Goal: Participate in discussion: Engage in conversation with other users on a specific topic

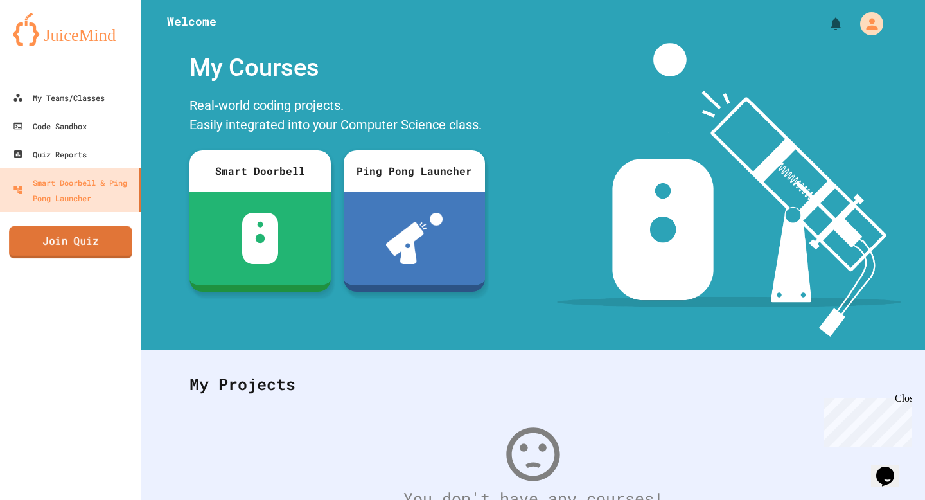
click at [74, 243] on link "Join Quiz" at bounding box center [70, 242] width 123 height 32
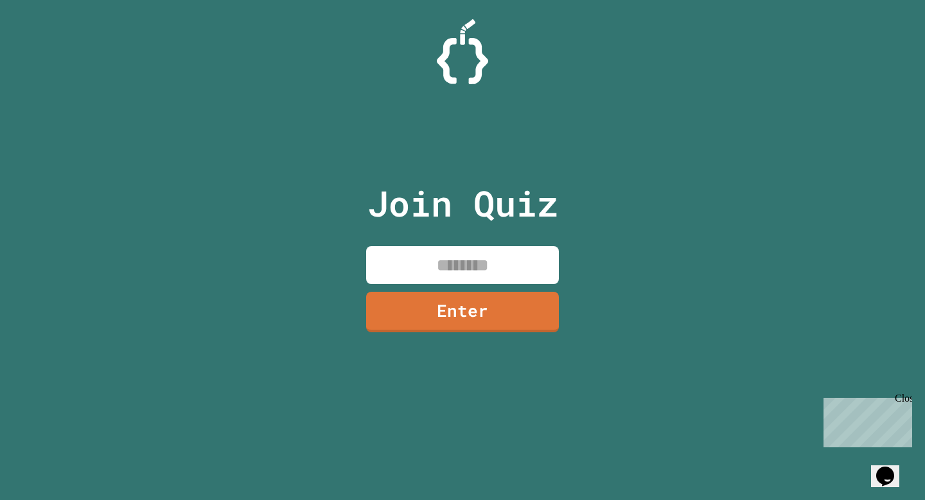
click at [388, 252] on input at bounding box center [462, 265] width 193 height 38
type input "********"
click at [438, 318] on link "Enter" at bounding box center [462, 312] width 192 height 40
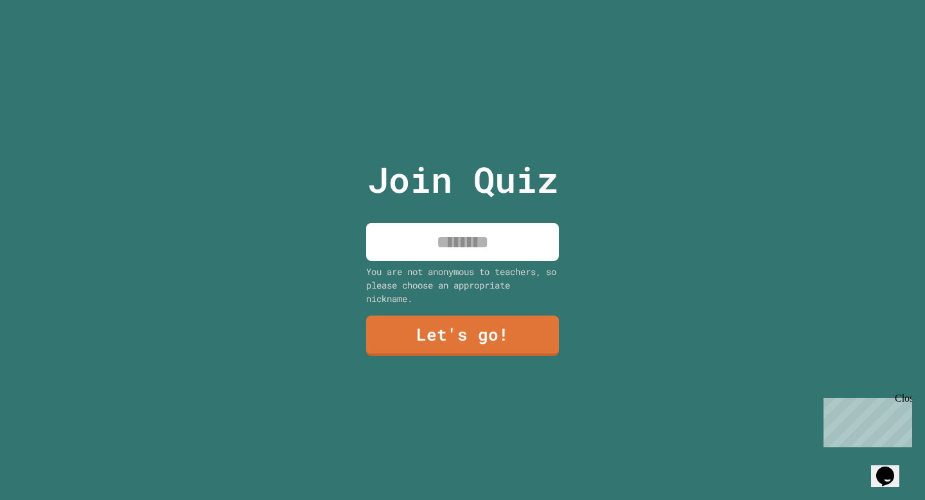
click at [438, 254] on input at bounding box center [462, 242] width 193 height 38
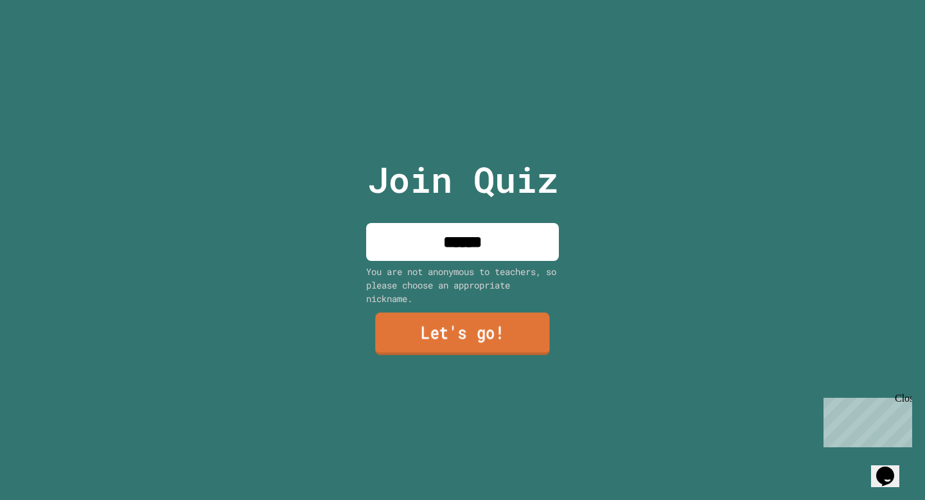
type input "******"
click at [441, 341] on link "Let's go!" at bounding box center [462, 333] width 175 height 42
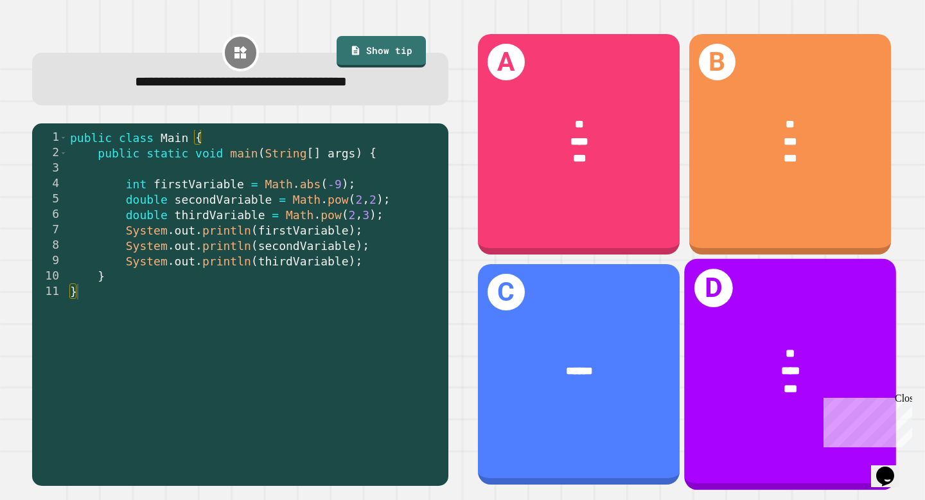
click at [807, 405] on div "* *** ***" at bounding box center [790, 370] width 212 height 100
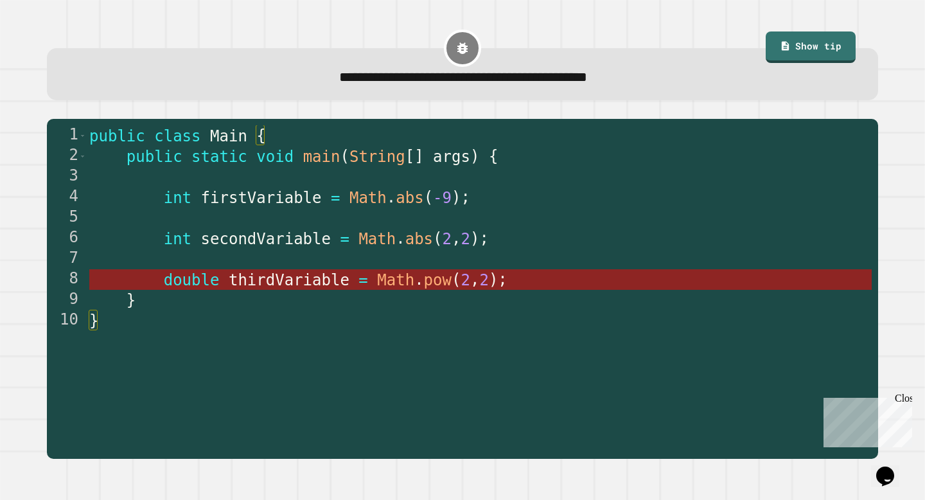
click at [309, 283] on span "thirdVariable" at bounding box center [289, 280] width 121 height 18
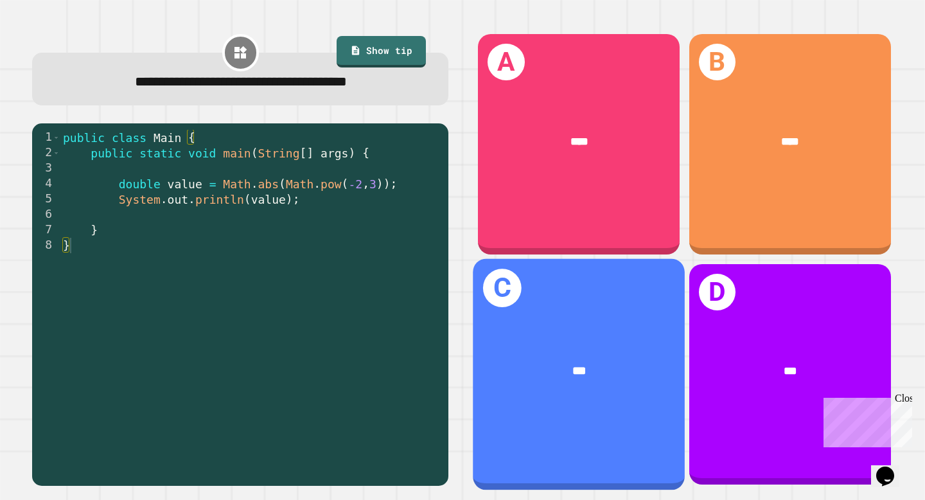
click at [540, 349] on div "***" at bounding box center [579, 370] width 212 height 65
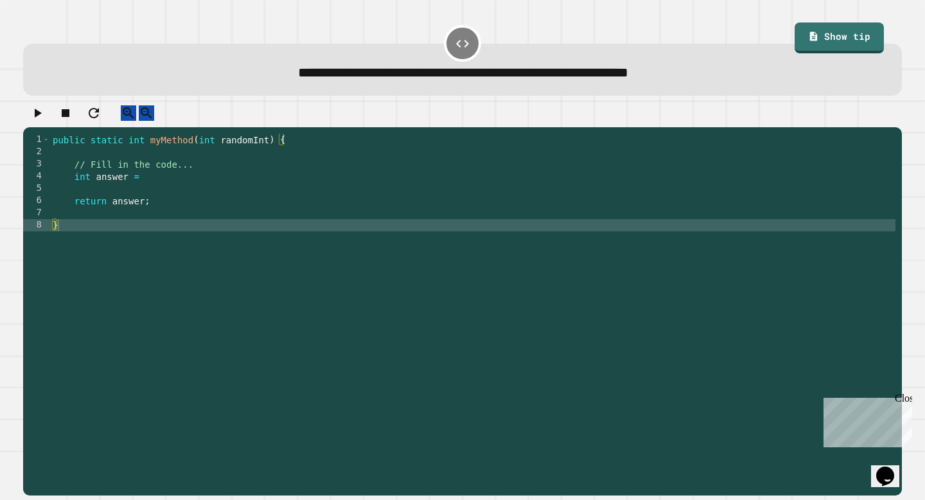
click at [268, 204] on div "public static int myMethod ( int randomInt ) { // Fill in the code... int answe…" at bounding box center [472, 311] width 845 height 354
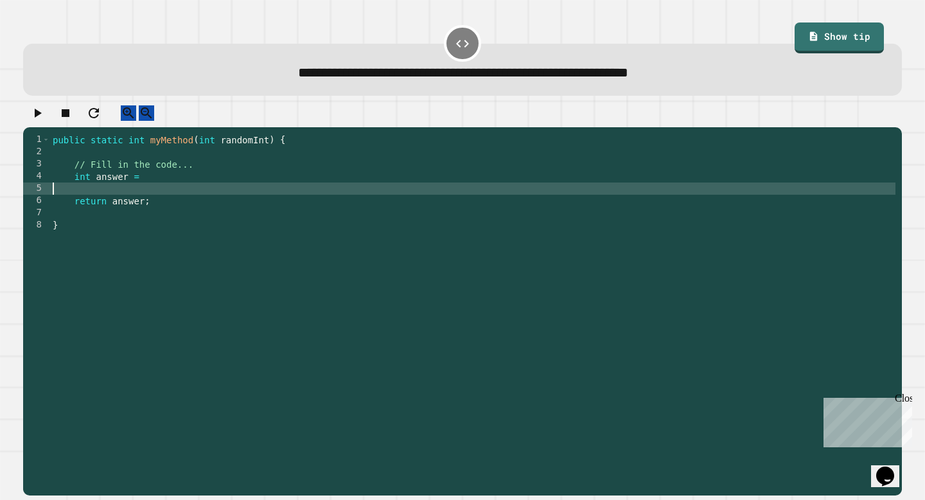
click at [270, 193] on div "public static int myMethod ( int randomInt ) { // Fill in the code... int answe…" at bounding box center [472, 311] width 845 height 354
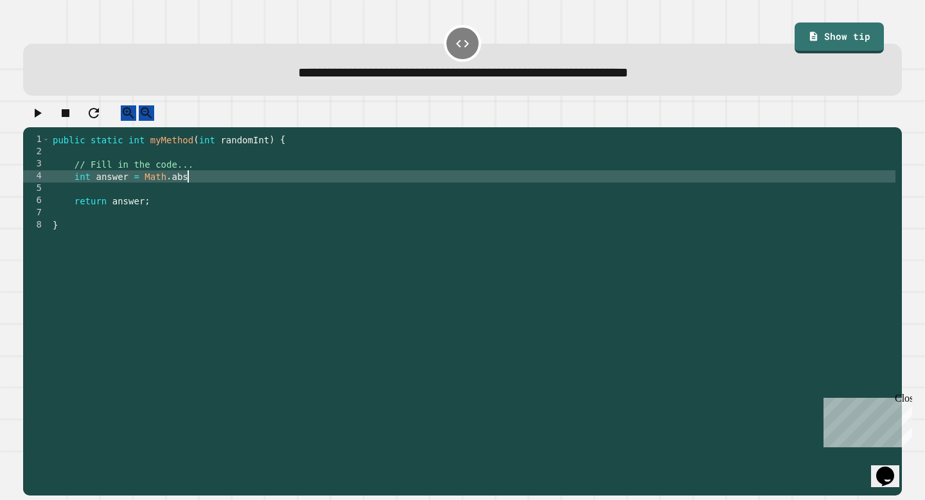
scroll to position [0, 9]
click at [837, 35] on link "Show tip" at bounding box center [839, 36] width 82 height 33
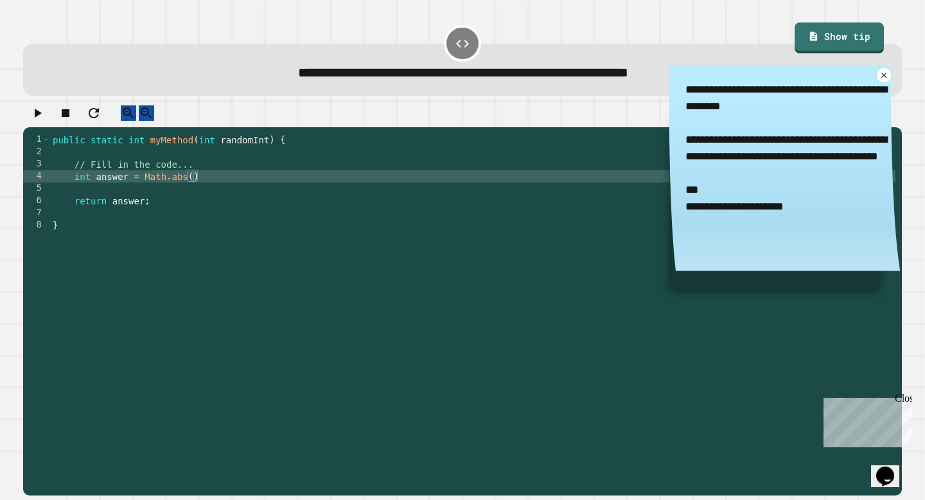
click at [195, 188] on div "public static int myMethod ( int randomInt ) { // Fill in the code... int answe…" at bounding box center [472, 311] width 845 height 354
click at [883, 80] on icon at bounding box center [883, 75] width 10 height 10
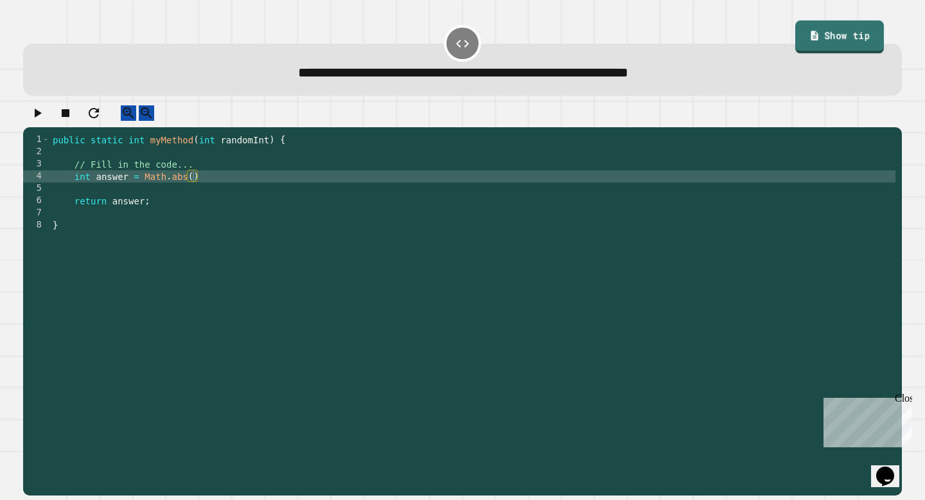
click at [828, 35] on link "Show tip" at bounding box center [838, 37] width 89 height 33
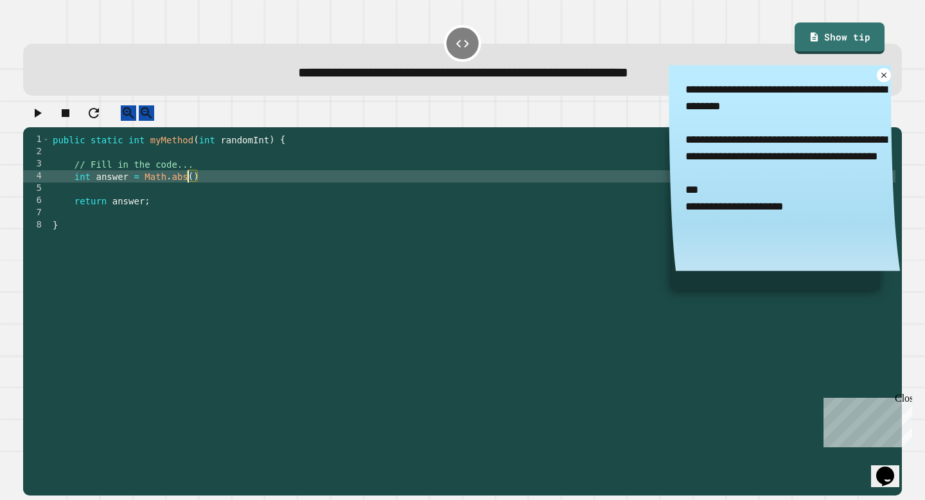
click at [190, 191] on div "public static int myMethod ( int randomInt ) { // Fill in the code... int answe…" at bounding box center [472, 311] width 845 height 354
click at [196, 190] on div "public static int myMethod ( int randomInt ) { // Fill in the code... int answe…" at bounding box center [472, 311] width 845 height 354
click at [194, 189] on div "public static int myMethod ( int randomInt ) { // Fill in the code... int answe…" at bounding box center [472, 311] width 845 height 354
click at [888, 75] on link at bounding box center [883, 75] width 15 height 15
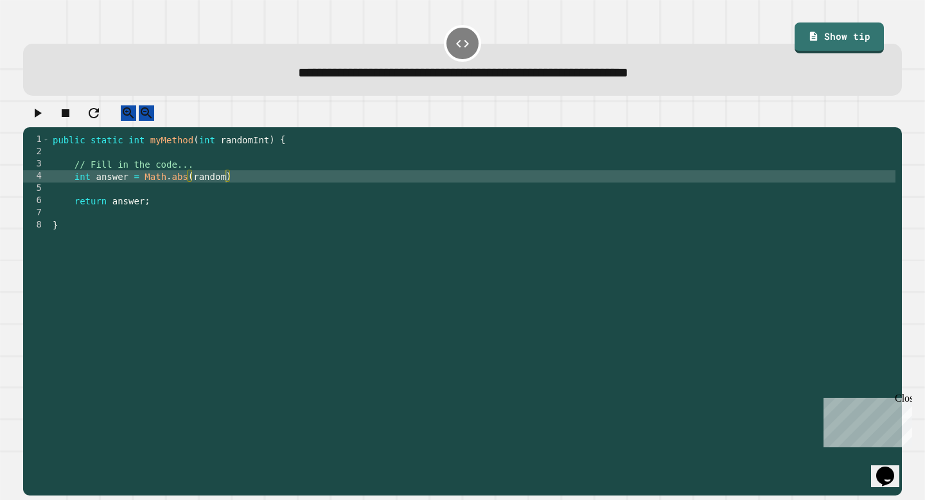
click at [844, 48] on link "Show tip" at bounding box center [839, 37] width 90 height 31
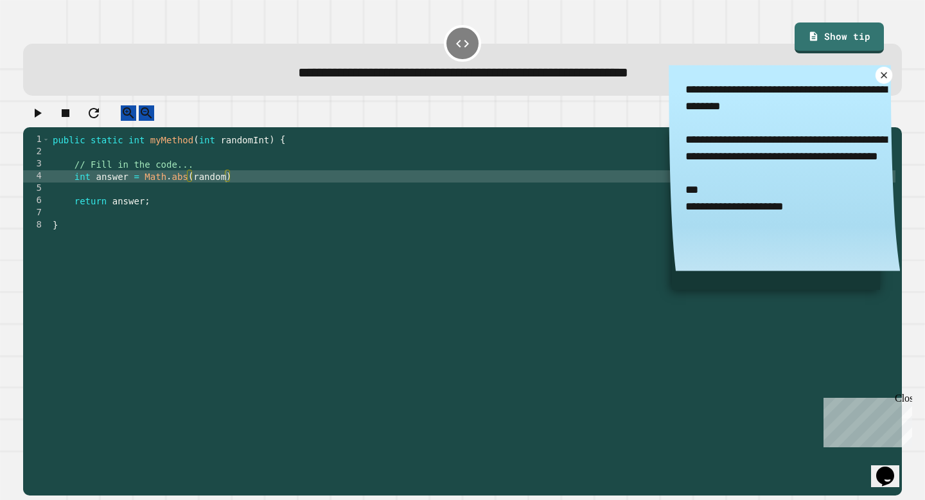
click at [883, 78] on icon at bounding box center [883, 75] width 11 height 11
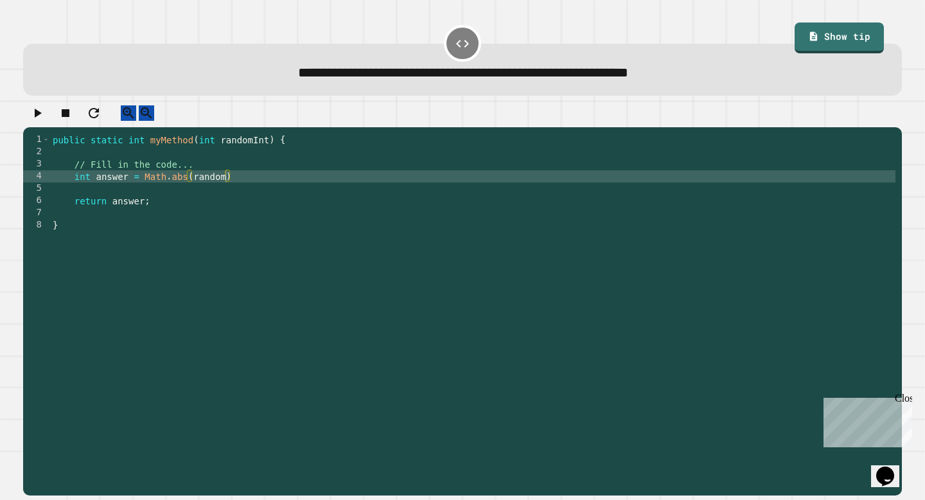
click at [228, 191] on div "public static int myMethod ( int randomInt ) { // Fill in the code... int answe…" at bounding box center [472, 311] width 845 height 354
type textarea "**********"
click at [862, 60] on div "**********" at bounding box center [462, 70] width 878 height 53
click at [861, 40] on link "Show tip" at bounding box center [838, 36] width 82 height 33
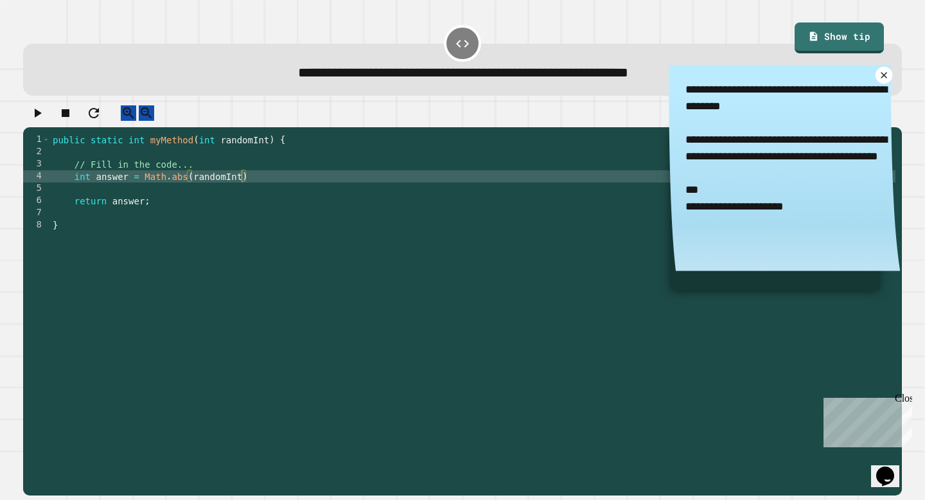
click at [882, 79] on icon at bounding box center [883, 75] width 11 height 11
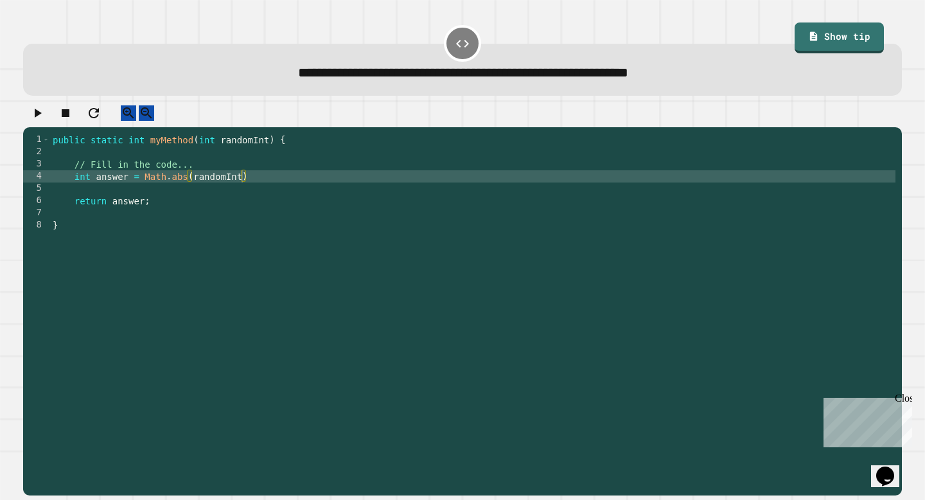
click at [42, 117] on icon "button" at bounding box center [38, 113] width 7 height 9
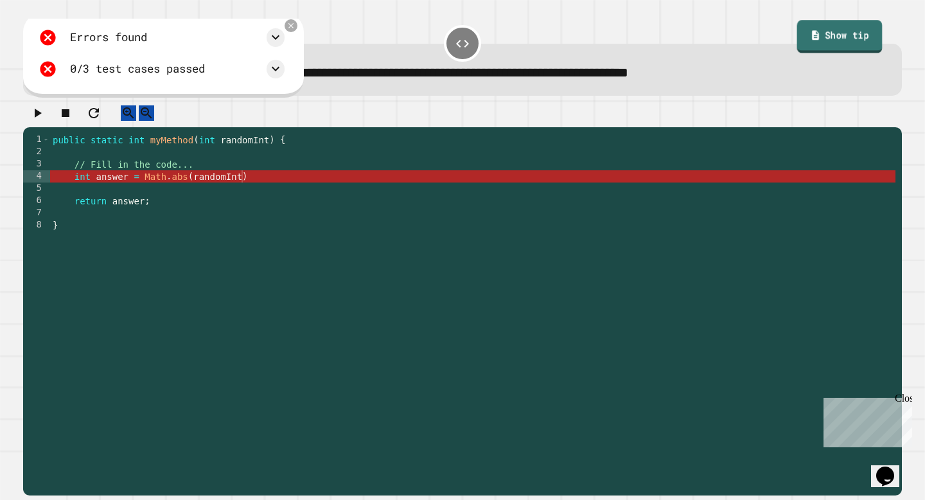
click at [862, 39] on link "Show tip" at bounding box center [838, 36] width 85 height 33
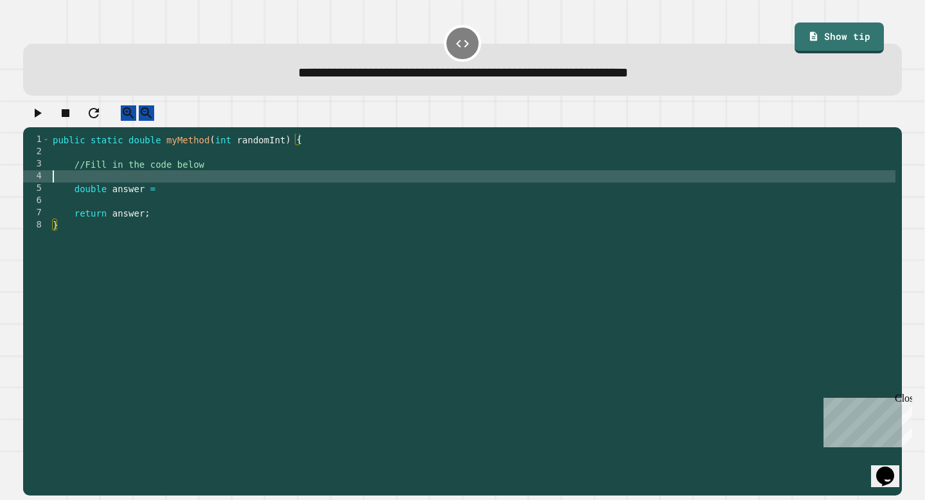
click at [347, 193] on div "public static double myMethod ( int randomInt ) { //Fill in the code below doub…" at bounding box center [472, 311] width 845 height 354
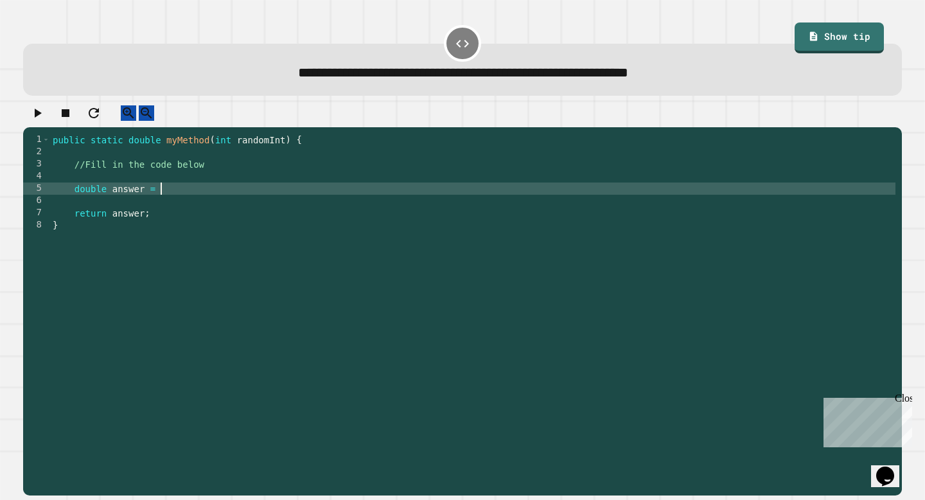
click at [343, 200] on div "public static double myMethod ( int randomInt ) { //Fill in the code below doub…" at bounding box center [472, 311] width 845 height 354
click at [803, 48] on link "Show tip" at bounding box center [839, 37] width 90 height 31
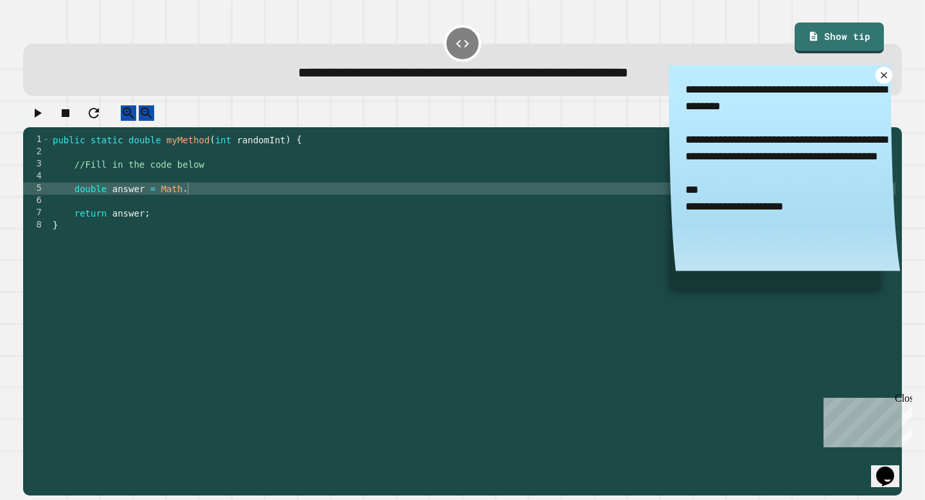
click at [885, 80] on icon at bounding box center [883, 75] width 11 height 11
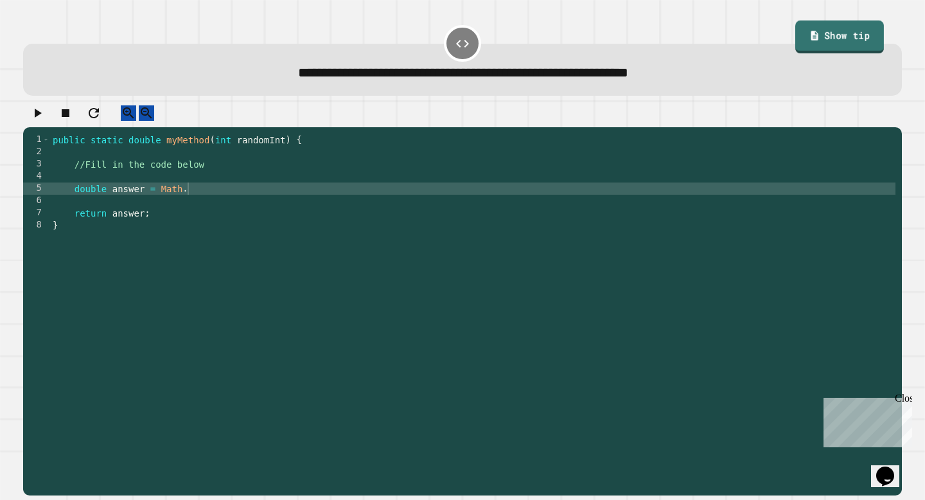
click at [862, 37] on link "Show tip" at bounding box center [839, 37] width 89 height 33
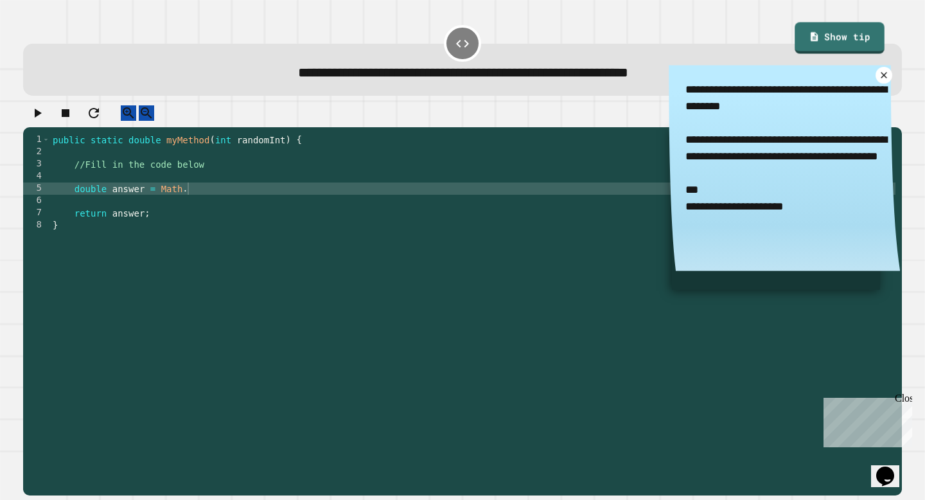
click at [880, 78] on icon at bounding box center [883, 75] width 11 height 11
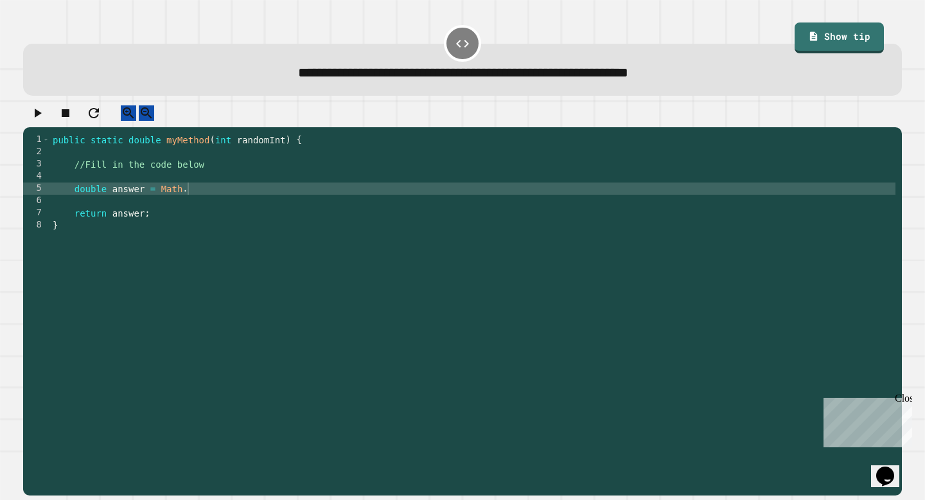
click at [344, 203] on div "public static double myMethod ( int randomInt ) { //Fill in the code below doub…" at bounding box center [472, 311] width 845 height 354
click at [30, 116] on button "button" at bounding box center [37, 113] width 15 height 16
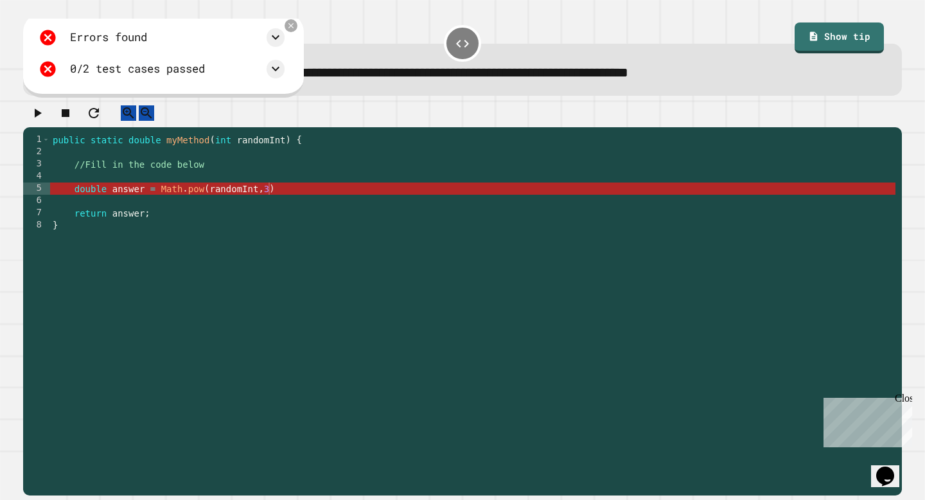
click at [158, 202] on div "public static double myMethod ( int randomInt ) { //Fill in the code below doub…" at bounding box center [472, 311] width 845 height 354
click at [268, 202] on div "public static double myMethod ( int randomInt ) { //Fill in the code below doub…" at bounding box center [472, 311] width 845 height 354
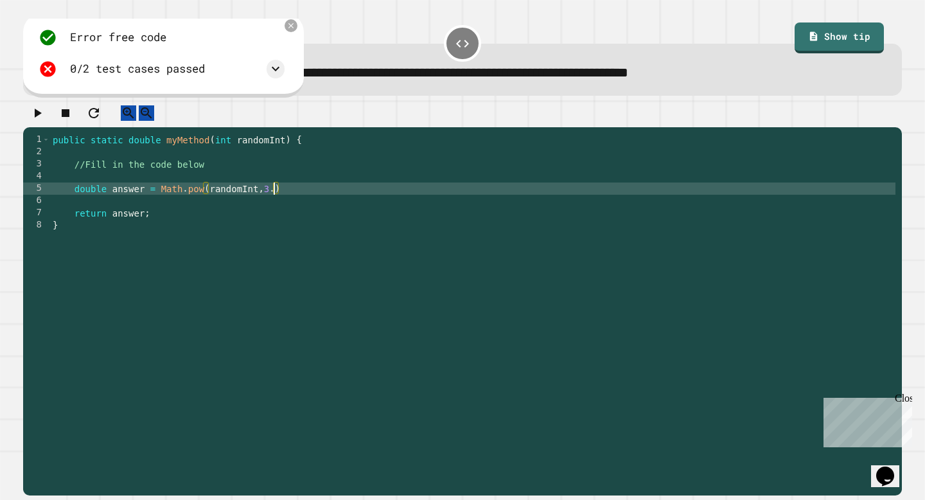
scroll to position [0, 15]
click at [40, 117] on icon "button" at bounding box center [38, 113] width 7 height 9
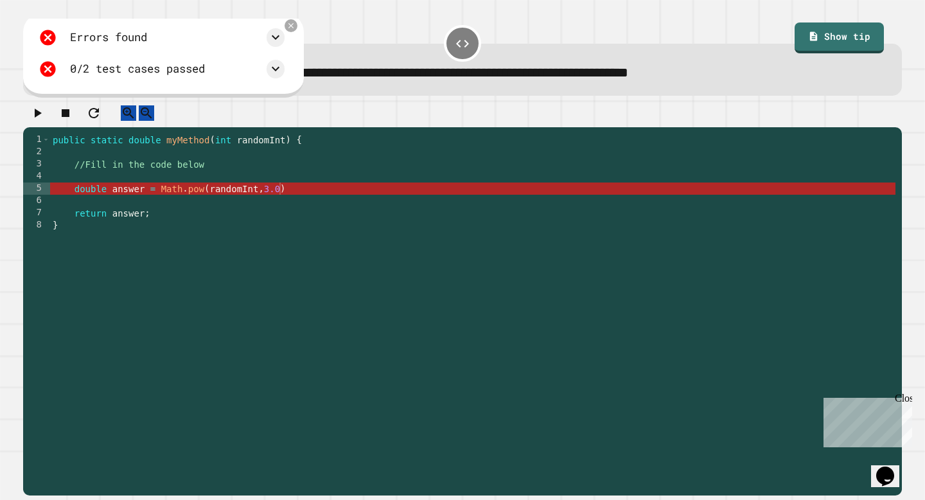
scroll to position [0, 1]
click at [297, 207] on div "public static double myMethod ( int randomInt ) { //Fill in the code below doub…" at bounding box center [472, 311] width 845 height 354
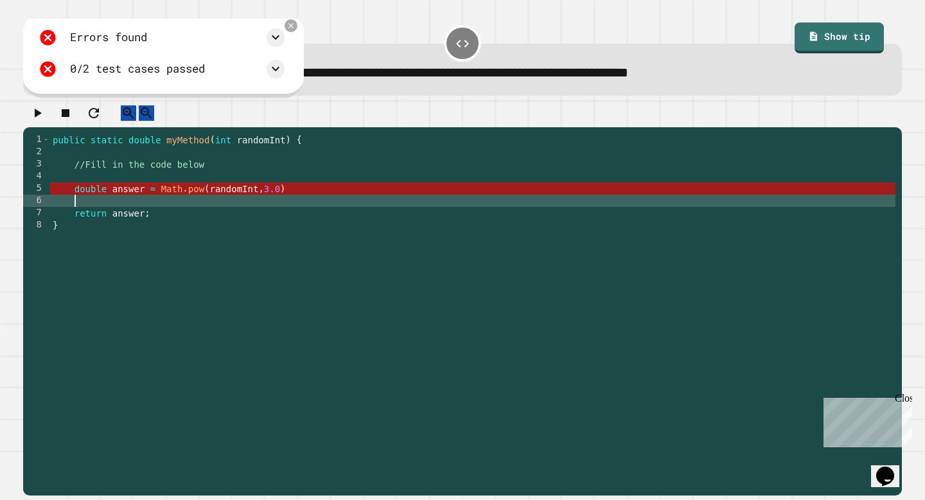
click at [300, 200] on div "public static double myMethod ( int randomInt ) { //Fill in the code below doub…" at bounding box center [472, 311] width 845 height 354
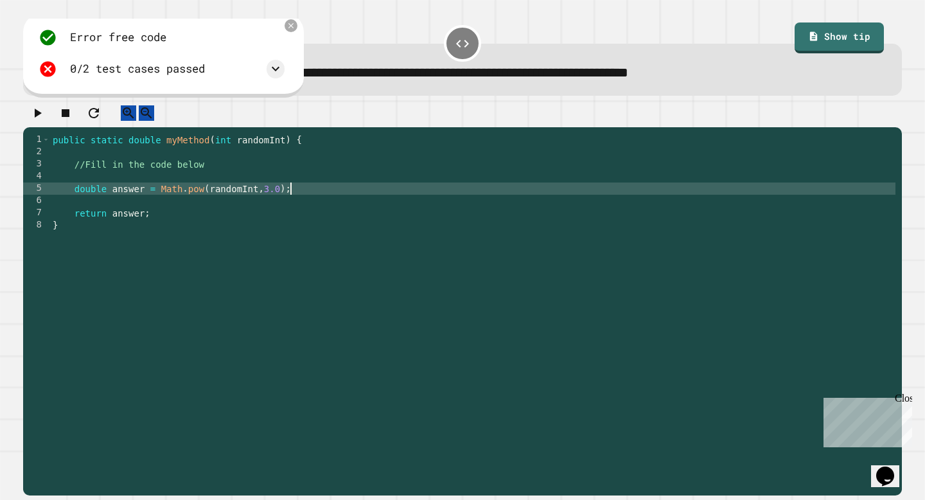
scroll to position [0, 16]
type textarea "**********"
click at [48, 107] on div at bounding box center [462, 116] width 878 height 22
click at [45, 113] on icon "button" at bounding box center [37, 112] width 15 height 15
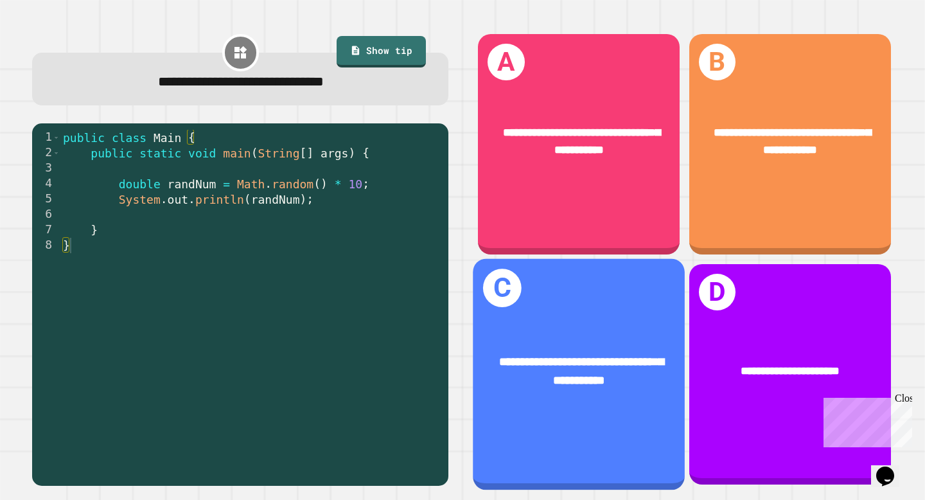
click at [543, 333] on div "**********" at bounding box center [579, 370] width 212 height 82
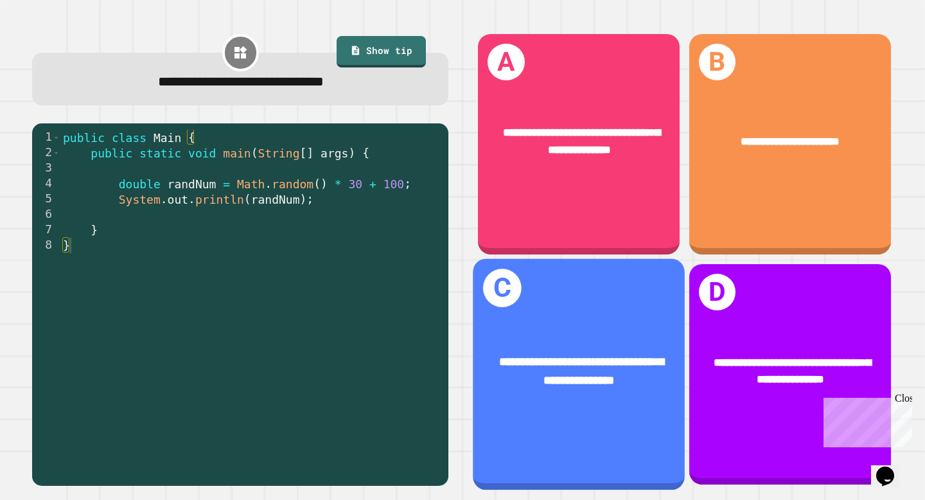
click at [537, 411] on div "**********" at bounding box center [579, 370] width 212 height 82
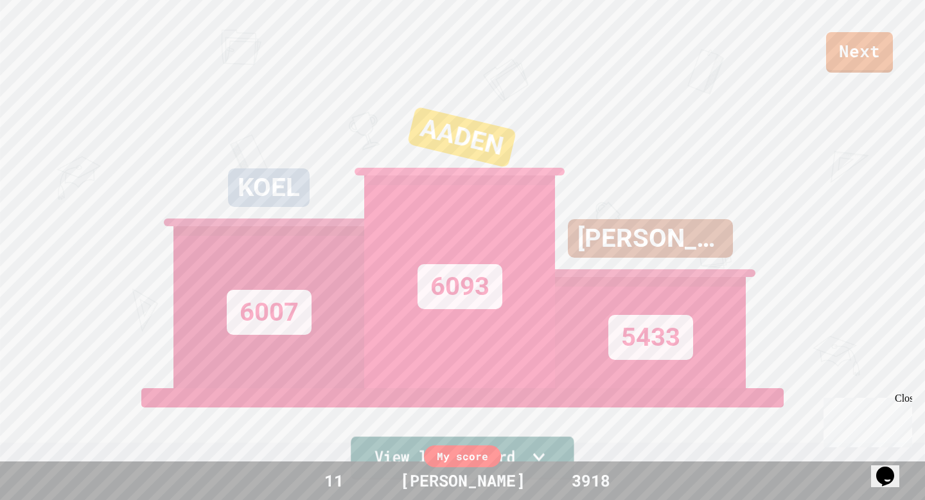
click at [420, 451] on link "View leaderboard" at bounding box center [462, 457] width 223 height 43
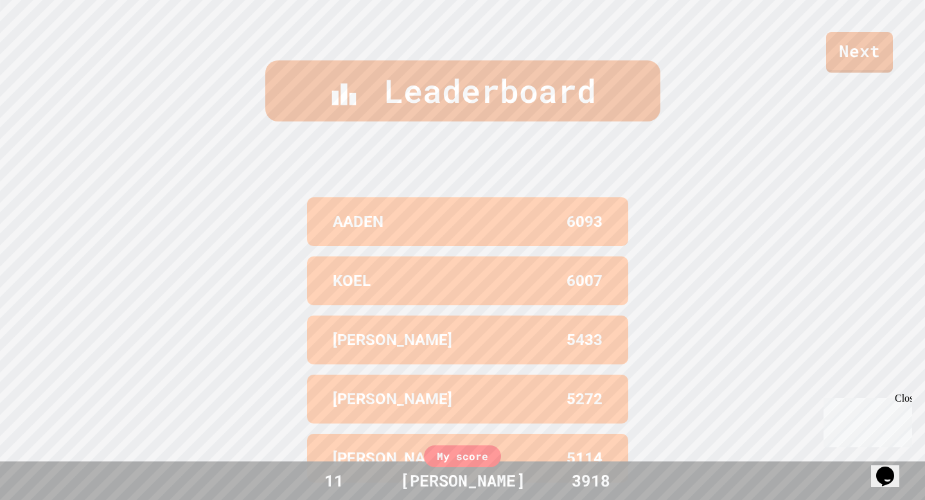
scroll to position [409, 0]
